Goal: Task Accomplishment & Management: Use online tool/utility

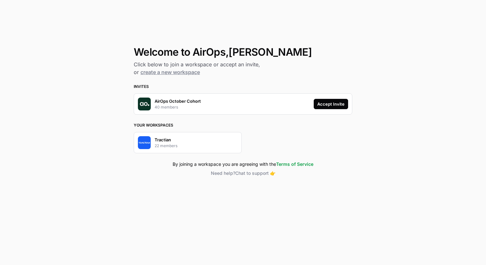
click at [334, 104] on div "Accept Invite" at bounding box center [330, 104] width 27 height 6
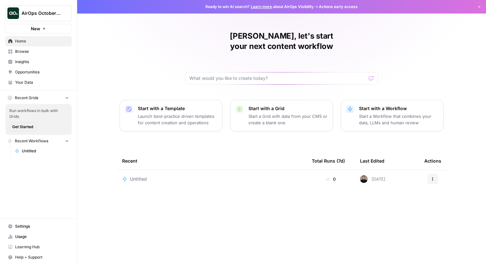
click at [168, 113] on p "Launch best-practice driven templates for content creation and operations" at bounding box center [177, 119] width 79 height 13
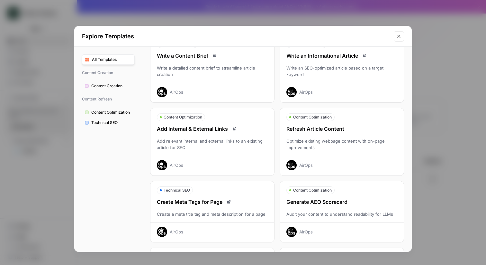
scroll to position [39, 0]
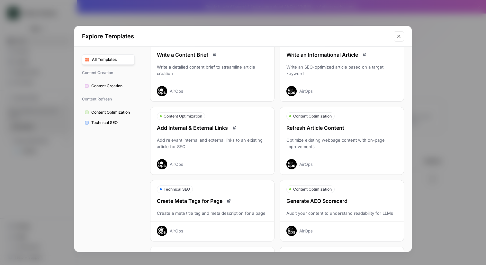
click at [333, 137] on div "Optimize existing webpage content with on-page improvements" at bounding box center [342, 143] width 124 height 13
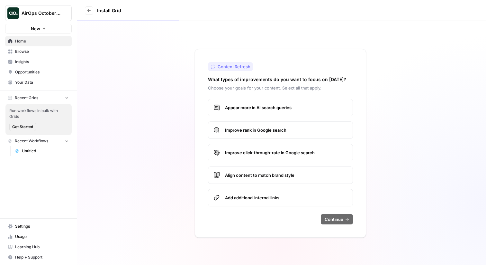
click at [326, 109] on span "Appear more in AI search queries" at bounding box center [286, 107] width 122 height 6
click at [341, 217] on span "Continue" at bounding box center [334, 219] width 19 height 6
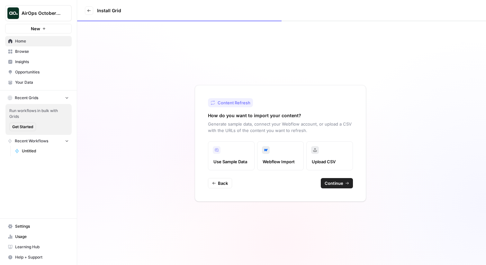
click at [331, 159] on span "Upload CSV" at bounding box center [330, 161] width 36 height 6
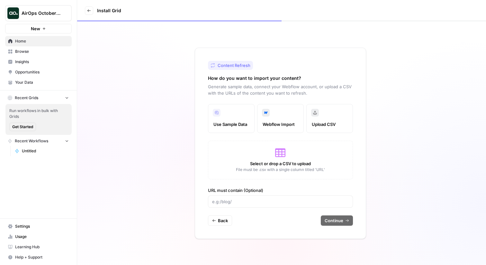
click at [228, 118] on label "Use Sample Data" at bounding box center [231, 118] width 47 height 29
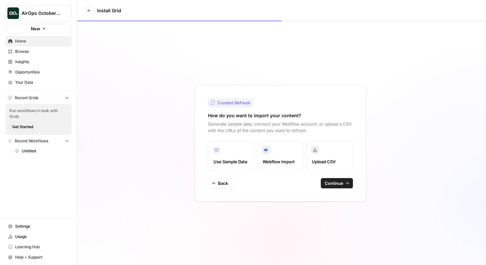
click at [341, 182] on span "Continue" at bounding box center [334, 183] width 19 height 6
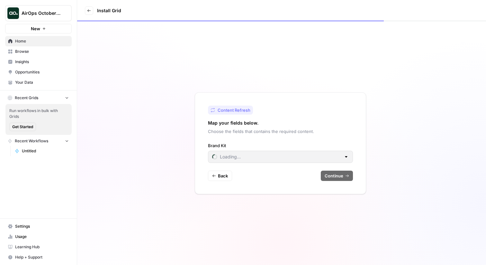
type input "AirOps"
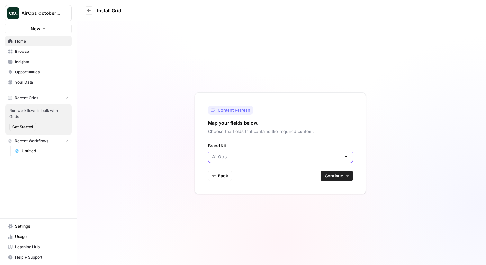
click at [330, 158] on input "Brand Kit" at bounding box center [276, 156] width 129 height 6
type input "AirOps"
click at [346, 136] on div "Content Refresh Map your fields below. Choose the fields that contains the requ…" at bounding box center [280, 143] width 171 height 102
click at [340, 173] on span "Continue" at bounding box center [334, 175] width 19 height 6
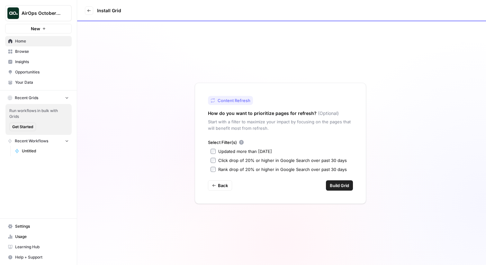
click at [263, 160] on div "Click drop of 20% or higher in Google Search over past 30 days" at bounding box center [282, 160] width 129 height 6
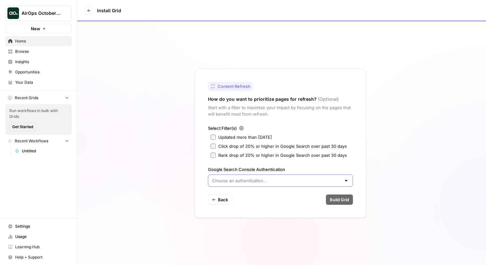
click at [266, 183] on input "Google Search Console Authentication" at bounding box center [276, 180] width 129 height 6
click at [262, 134] on div "Updated more than 90 days ago" at bounding box center [245, 137] width 54 height 6
click at [258, 145] on div "Click drop of 20% or higher in Google Search over past 30 days" at bounding box center [282, 146] width 129 height 6
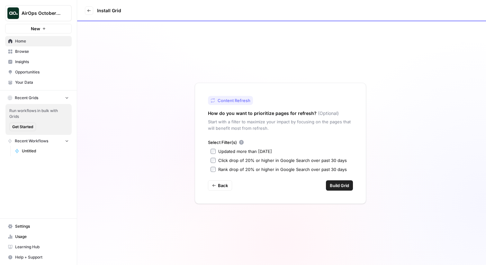
click at [342, 187] on span "Build Grid" at bounding box center [339, 185] width 19 height 6
